Goal: Information Seeking & Learning: Learn about a topic

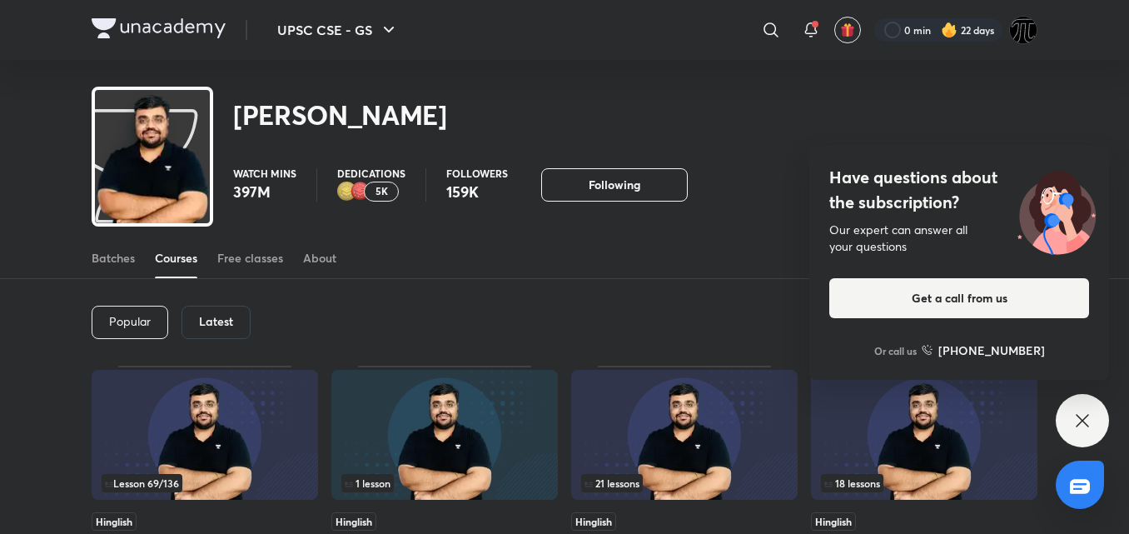
click at [1080, 420] on icon at bounding box center [1082, 420] width 20 height 20
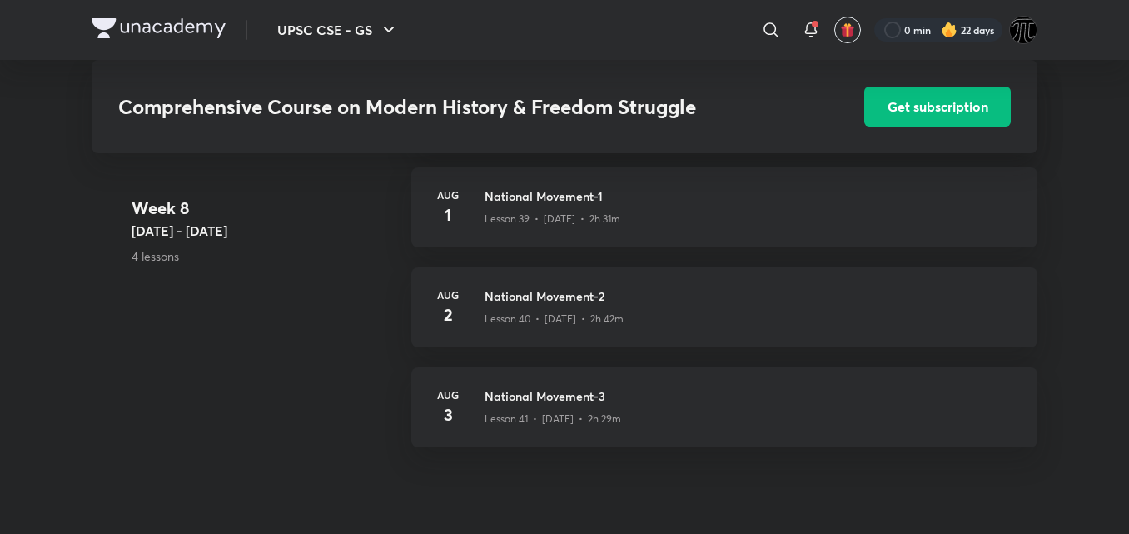
scroll to position [5389, 0]
